Goal: Transaction & Acquisition: Subscribe to service/newsletter

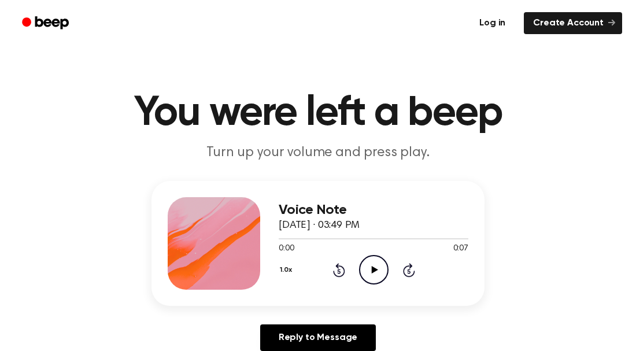
click at [491, 24] on link "Log in" at bounding box center [491, 23] width 49 height 27
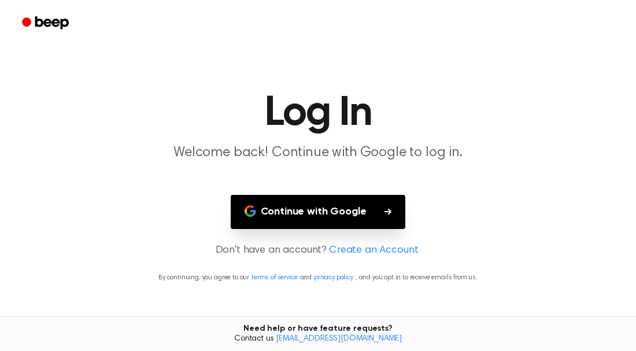
click at [326, 212] on button "Continue with Google" at bounding box center [318, 212] width 175 height 34
